Goal: Book appointment/travel/reservation

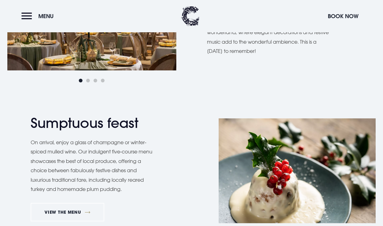
scroll to position [414, 0]
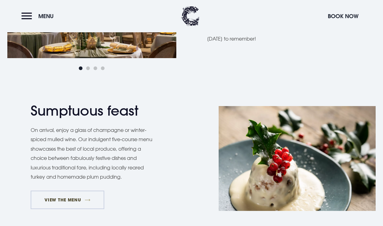
click at [68, 199] on link "VIEW THE MENU" at bounding box center [68, 199] width 74 height 18
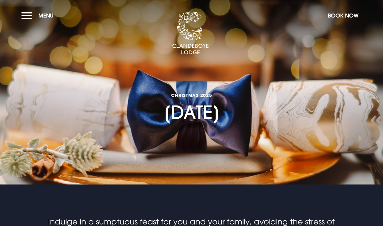
scroll to position [0, 0]
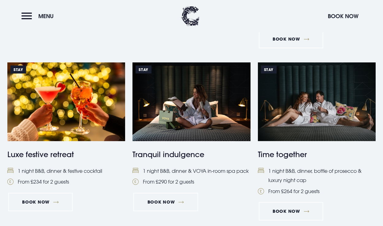
scroll to position [425, 0]
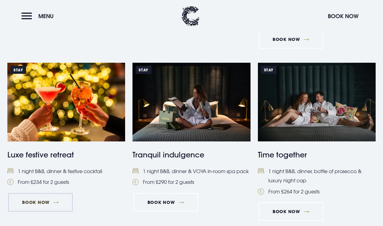
click at [56, 198] on link "Book Now" at bounding box center [40, 202] width 64 height 18
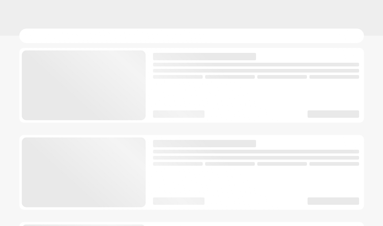
checkbox input "true"
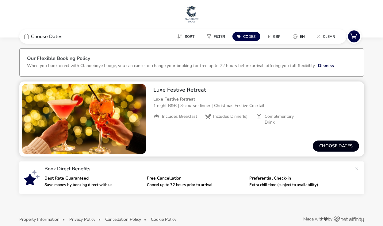
click at [330, 145] on button "Choose dates" at bounding box center [336, 145] width 46 height 11
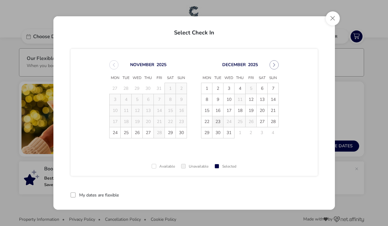
click at [216, 121] on span "23" at bounding box center [217, 121] width 11 height 11
click at [224, 120] on span "24" at bounding box center [229, 121] width 11 height 11
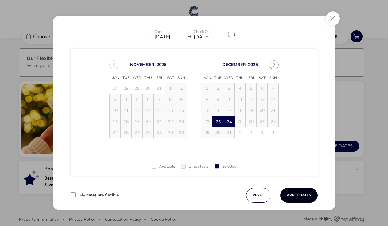
click at [293, 197] on button "Apply Dates" at bounding box center [298, 195] width 37 height 14
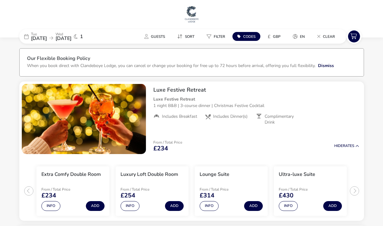
click at [187, 14] on img at bounding box center [191, 14] width 15 height 18
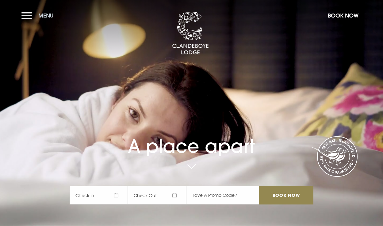
click at [29, 18] on button "Menu" at bounding box center [38, 15] width 35 height 13
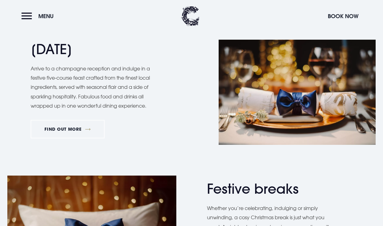
scroll to position [575, 0]
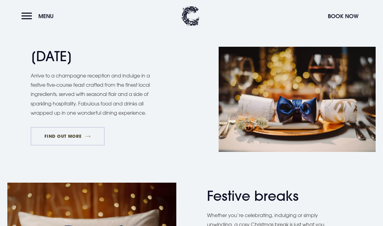
click at [84, 133] on link "FIND OUT MORE" at bounding box center [68, 136] width 74 height 18
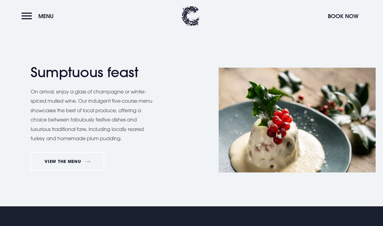
scroll to position [456, 0]
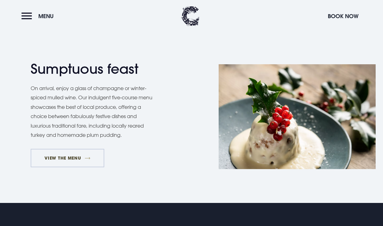
click at [78, 155] on link "VIEW THE MENU" at bounding box center [68, 158] width 74 height 18
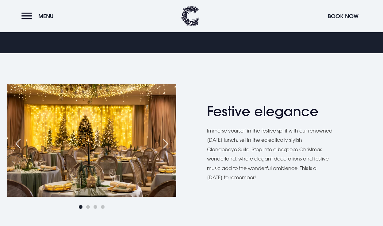
scroll to position [313, 0]
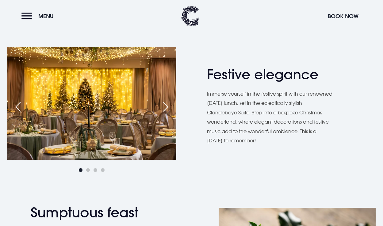
click at [256, 142] on p "Immerse yourself in the festive spirit with our renowned Christmas Day lunch, s…" at bounding box center [270, 117] width 126 height 56
click at [190, 16] on img at bounding box center [190, 16] width 18 height 20
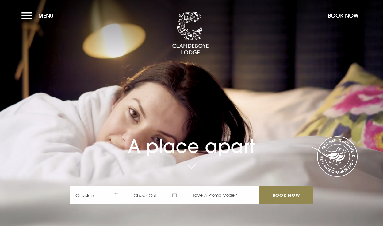
click at [107, 189] on span "Check In" at bounding box center [99, 195] width 58 height 18
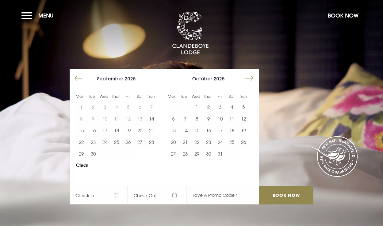
click at [248, 78] on button "Move forward to switch to the next month." at bounding box center [250, 78] width 12 height 12
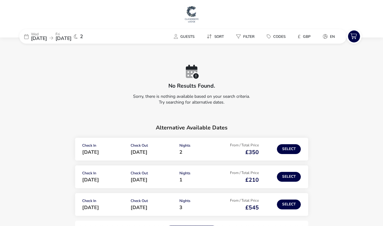
click at [193, 15] on img at bounding box center [191, 14] width 15 height 18
